Goal: Check status

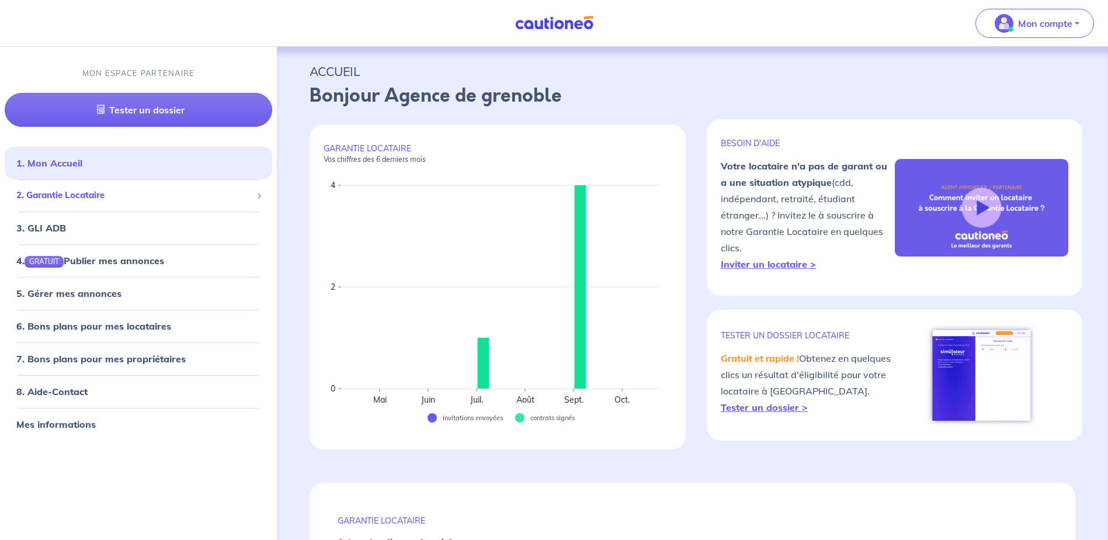
click at [99, 202] on span "2. Garantie Locataire" at bounding box center [133, 195] width 235 height 13
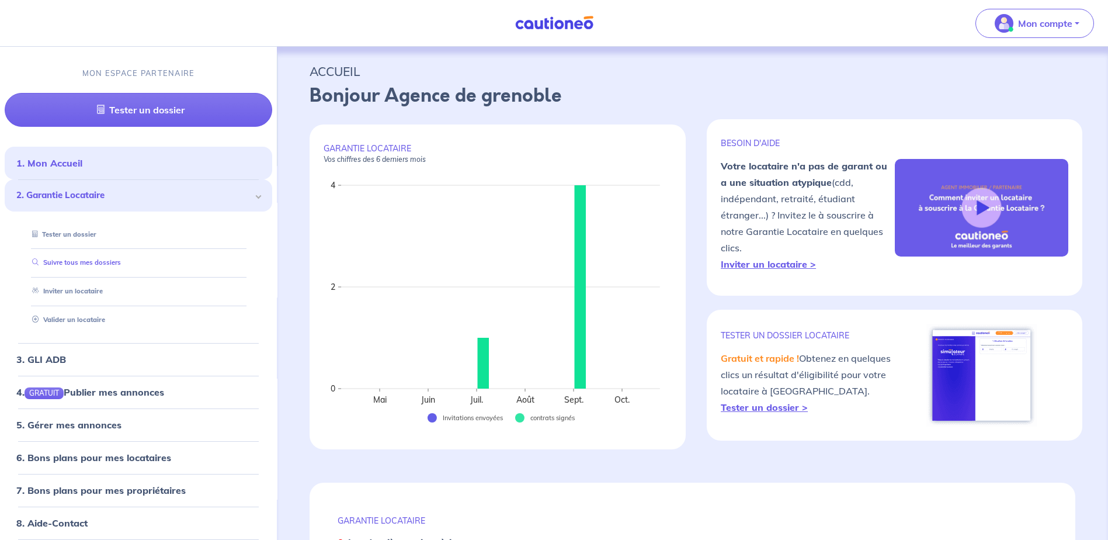
click at [121, 261] on link "Suivre tous mes dossiers" at bounding box center [73, 263] width 93 height 8
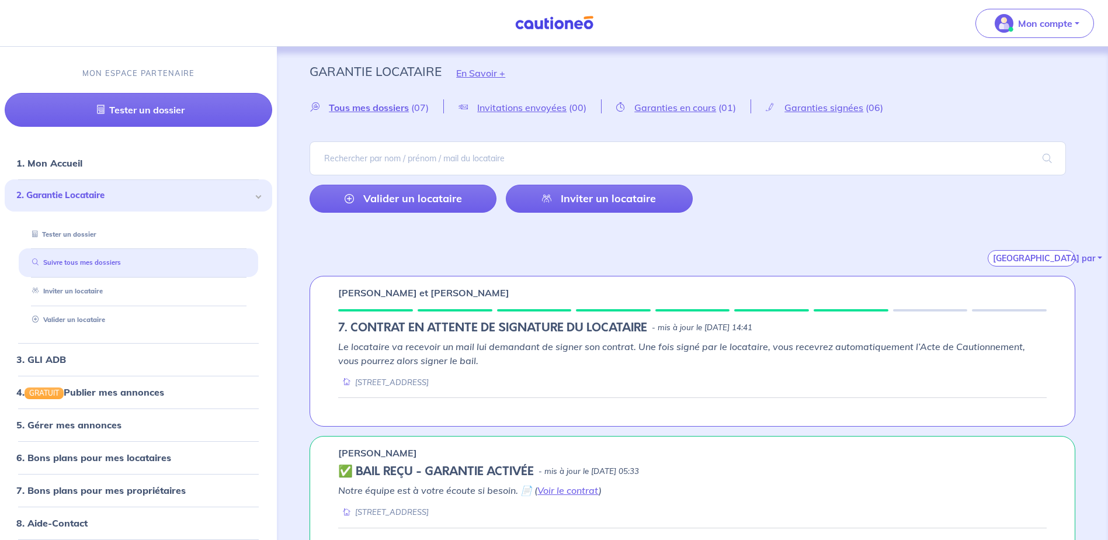
click at [57, 267] on link "Suivre tous mes dossiers" at bounding box center [73, 263] width 93 height 8
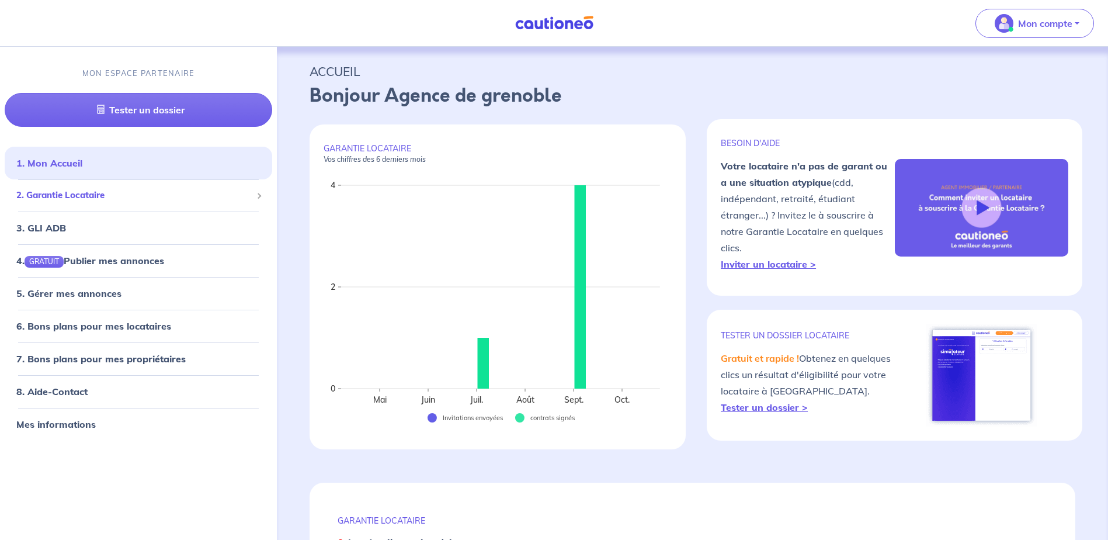
click at [112, 195] on span "2. Garantie Locataire" at bounding box center [133, 195] width 235 height 13
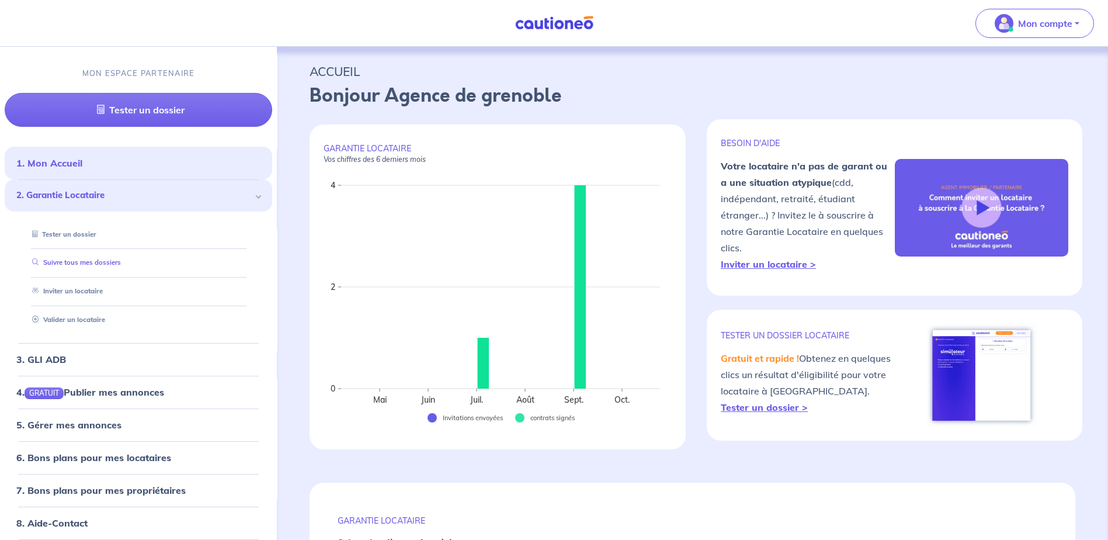
click at [121, 261] on link "Suivre tous mes dossiers" at bounding box center [73, 263] width 93 height 8
